Goal: Entertainment & Leisure: Consume media (video, audio)

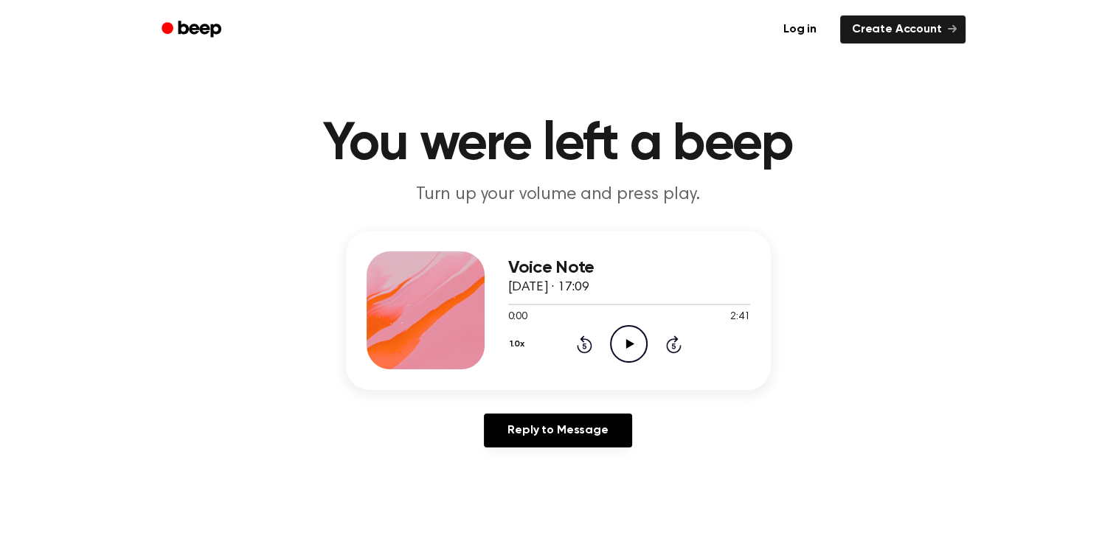
click at [630, 349] on icon "Play Audio" at bounding box center [629, 344] width 38 height 38
click at [632, 338] on icon "Pause Audio" at bounding box center [629, 344] width 38 height 38
click at [629, 347] on icon "Play Audio" at bounding box center [629, 344] width 38 height 38
click at [561, 304] on div at bounding box center [553, 304] width 91 height 1
click at [531, 304] on div at bounding box center [535, 304] width 54 height 1
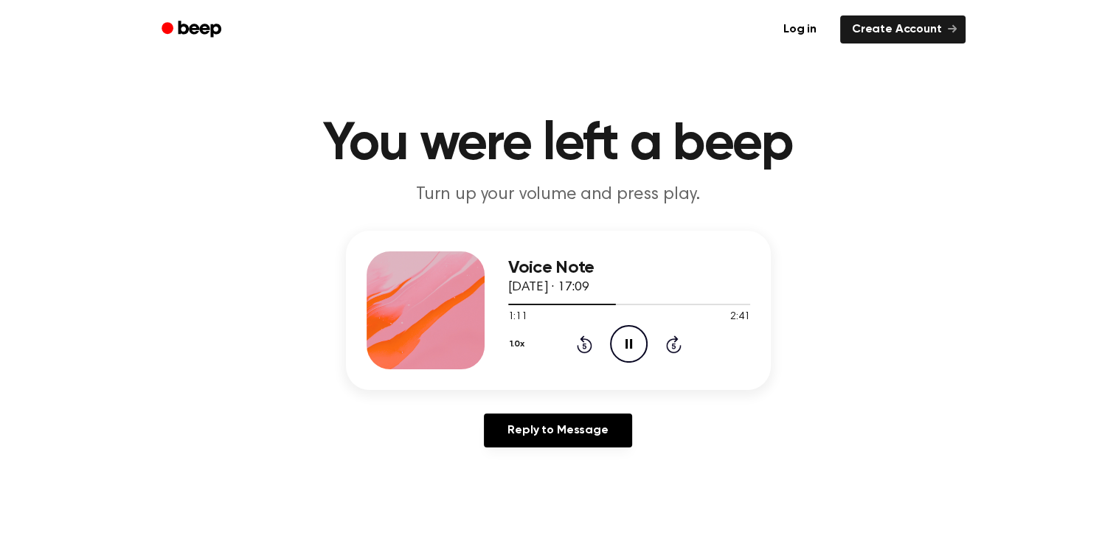
click at [584, 346] on icon at bounding box center [585, 346] width 4 height 6
click at [584, 347] on icon "Rewind 5 seconds" at bounding box center [584, 344] width 16 height 19
click at [580, 342] on icon "Rewind 5 seconds" at bounding box center [584, 344] width 16 height 19
click at [585, 341] on icon "Rewind 5 seconds" at bounding box center [584, 344] width 16 height 19
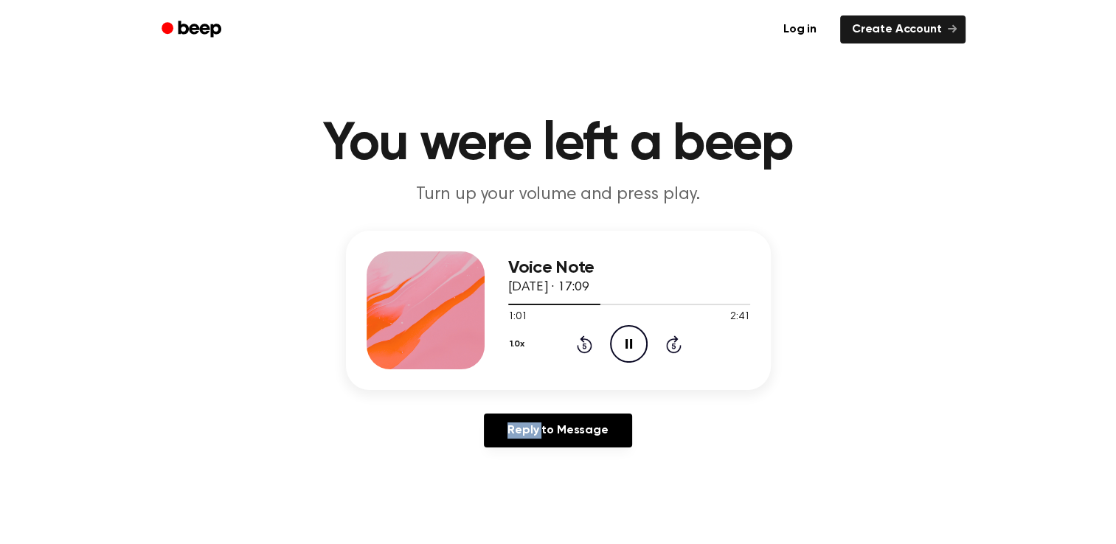
click at [585, 341] on icon "Rewind 5 seconds" at bounding box center [584, 344] width 16 height 19
click at [585, 337] on icon "Rewind 5 seconds" at bounding box center [584, 344] width 16 height 19
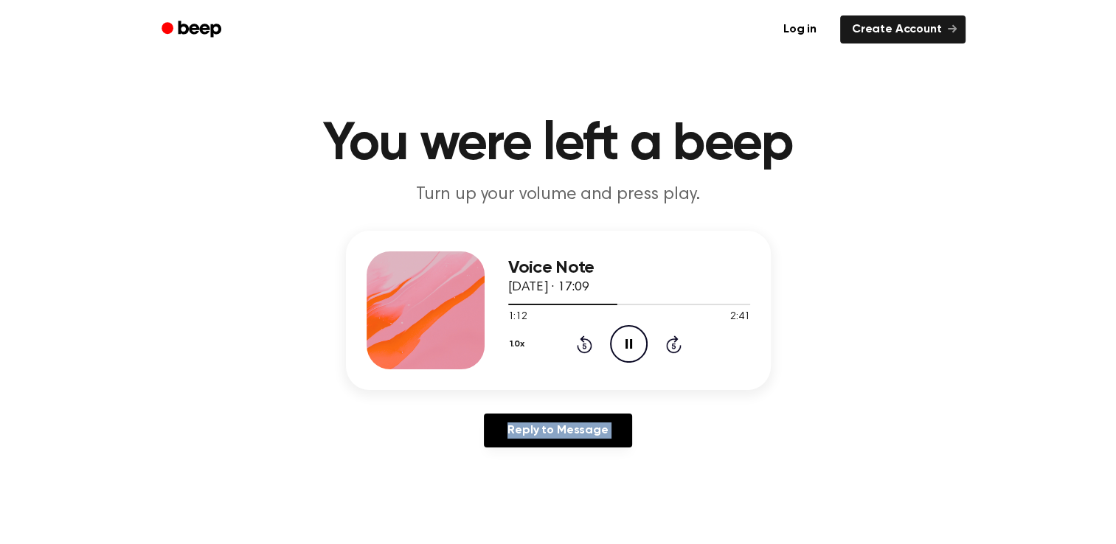
click at [585, 337] on icon "Rewind 5 seconds" at bounding box center [584, 344] width 16 height 19
click at [586, 350] on icon "Rewind 5 seconds" at bounding box center [584, 344] width 16 height 19
click at [619, 328] on icon "Pause Audio" at bounding box center [629, 344] width 38 height 38
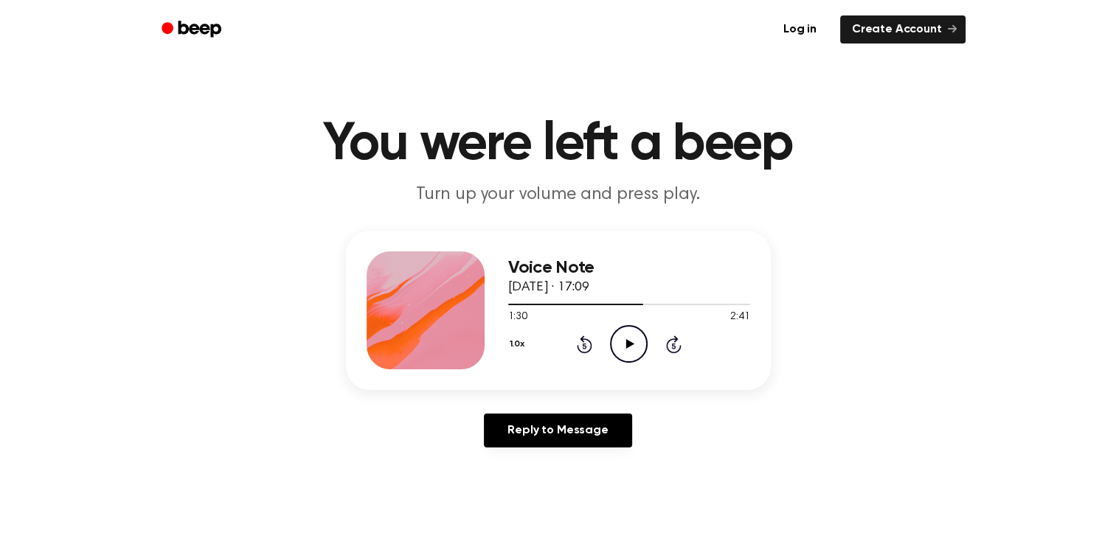
click at [626, 343] on icon at bounding box center [630, 344] width 8 height 10
click at [629, 346] on icon "Pause Audio" at bounding box center [629, 344] width 38 height 38
click at [640, 344] on icon "Play Audio" at bounding box center [629, 344] width 38 height 38
click at [585, 345] on icon at bounding box center [585, 346] width 4 height 6
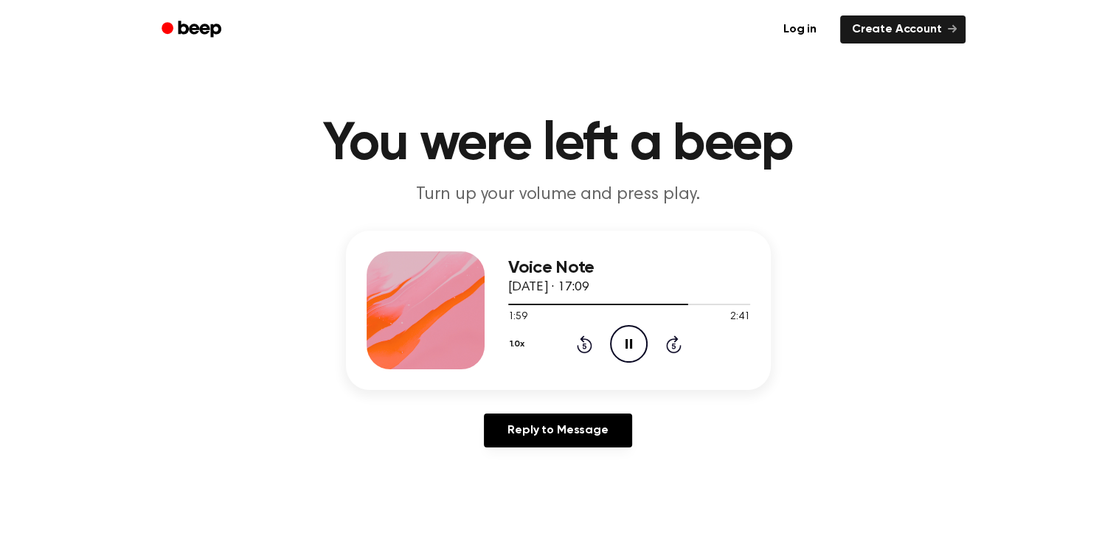
click at [585, 345] on icon "Rewind 5 seconds" at bounding box center [584, 344] width 16 height 19
click at [585, 345] on icon at bounding box center [585, 346] width 4 height 6
click at [596, 345] on div "1.0x Rewind 5 seconds Play Audio Skip 5 seconds" at bounding box center [629, 344] width 242 height 38
click at [583, 345] on icon at bounding box center [585, 346] width 4 height 6
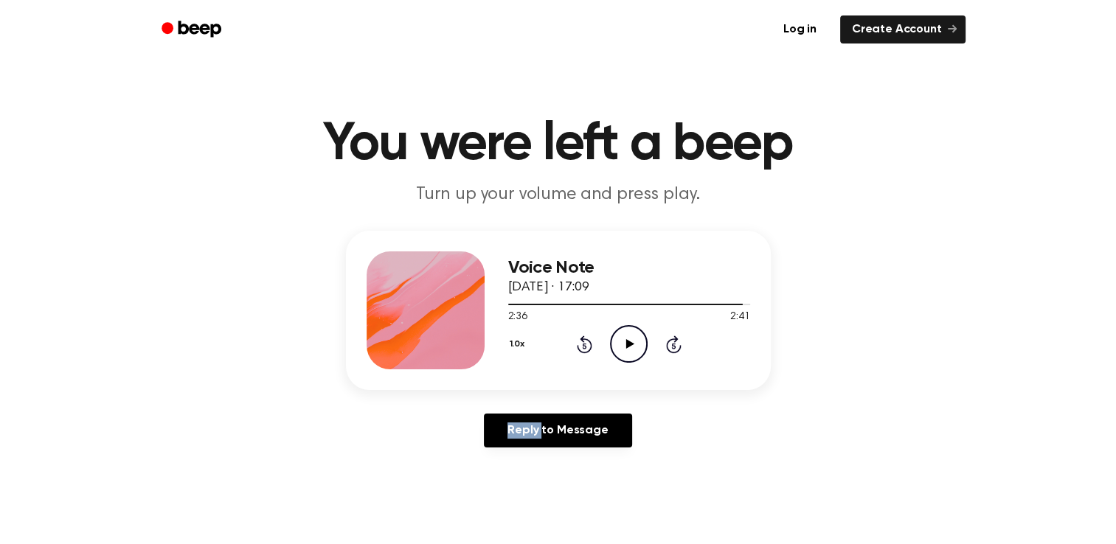
click at [583, 345] on icon at bounding box center [585, 346] width 4 height 6
click at [583, 345] on icon "Rewind 5 seconds" at bounding box center [584, 344] width 16 height 19
drag, startPoint x: 583, startPoint y: 345, endPoint x: 640, endPoint y: 336, distance: 57.4
click at [640, 336] on icon "Play Audio" at bounding box center [629, 344] width 38 height 38
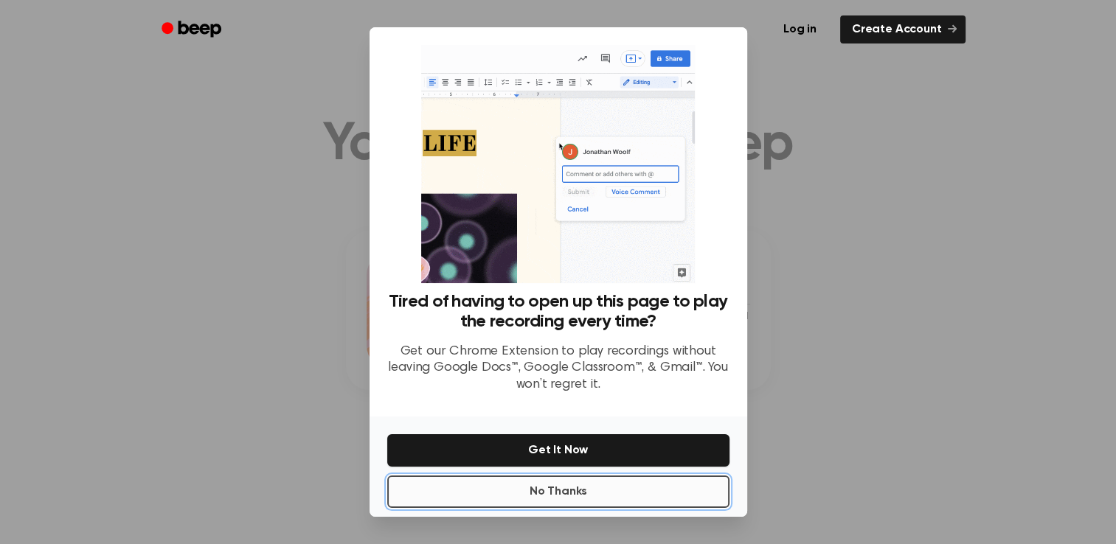
click at [620, 500] on button "No Thanks" at bounding box center [558, 492] width 342 height 32
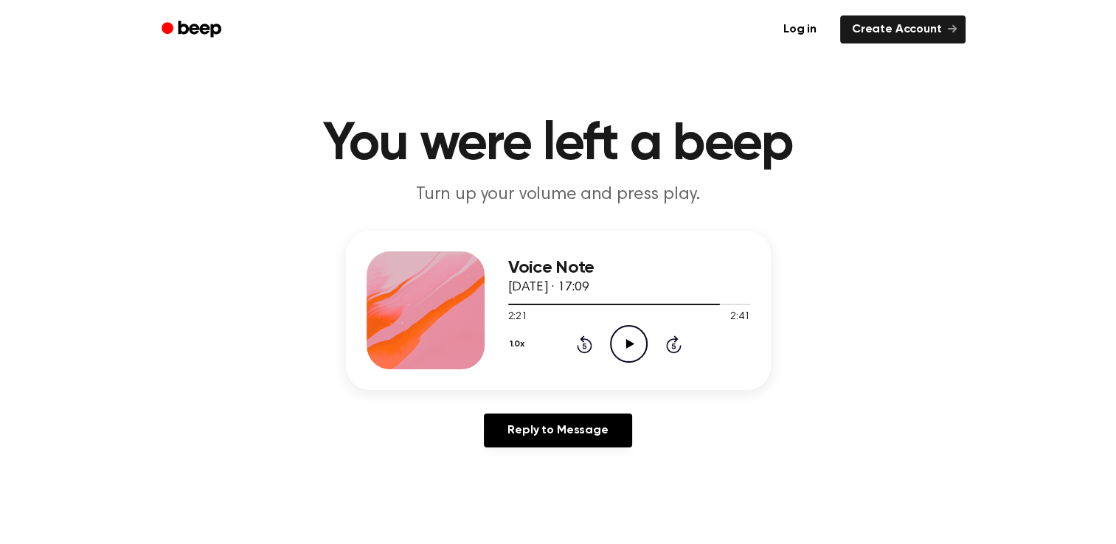
click at [626, 350] on icon "Play Audio" at bounding box center [629, 344] width 38 height 38
